Goal: Information Seeking & Learning: Learn about a topic

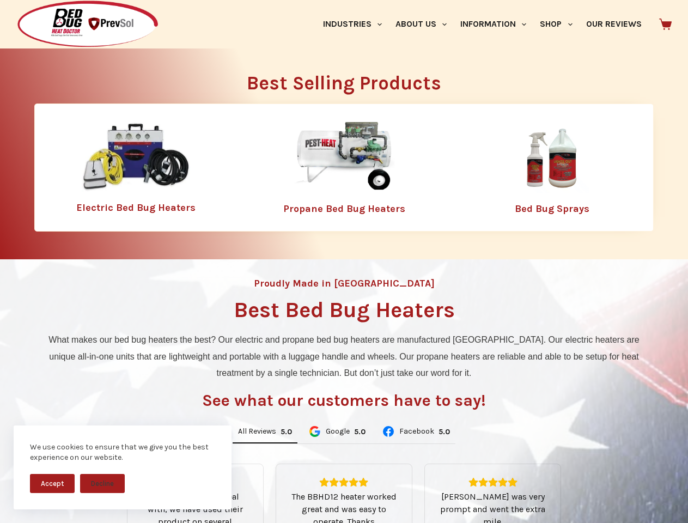
click at [344, 262] on div "Proudly Made in [GEOGRAPHIC_DATA] Best Bed Bug Heaters What makes our bed bug h…" at bounding box center [344, 464] width 688 height 410
click at [52, 483] on button "Accept" at bounding box center [52, 483] width 45 height 19
click at [102, 483] on button "Decline" at bounding box center [102, 483] width 45 height 19
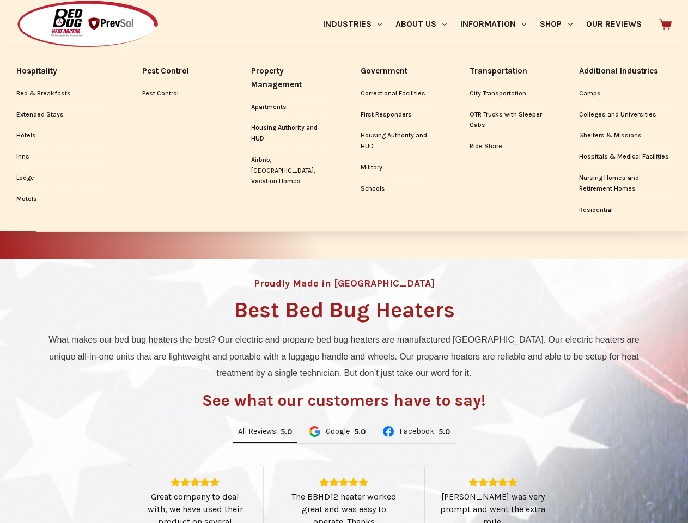
click at [356, 24] on link "Industries" at bounding box center [352, 24] width 72 height 49
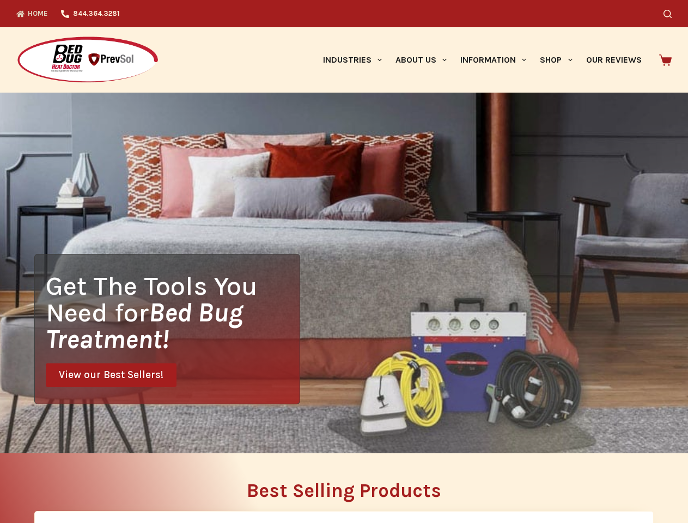
click at [426, 24] on div "Home 844.364.3281 Search Industries Hospitality Bed & Breakfasts Extended Stays…" at bounding box center [344, 46] width 688 height 93
click at [498, 24] on div "Search" at bounding box center [533, 13] width 277 height 27
click at [561, 24] on div "Search" at bounding box center [533, 13] width 277 height 27
click at [265, 432] on div "Get The Tools You Need for Bed Bug Treatment! View our Best Sellers!" at bounding box center [344, 273] width 688 height 361
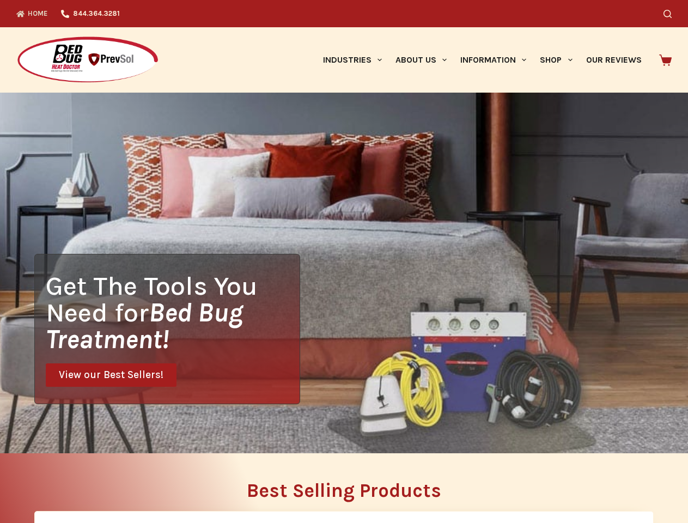
click at [337, 432] on div "Get The Tools You Need for Bed Bug Treatment! View our Best Sellers!" at bounding box center [344, 273] width 688 height 361
